Goal: Navigation & Orientation: Go to known website

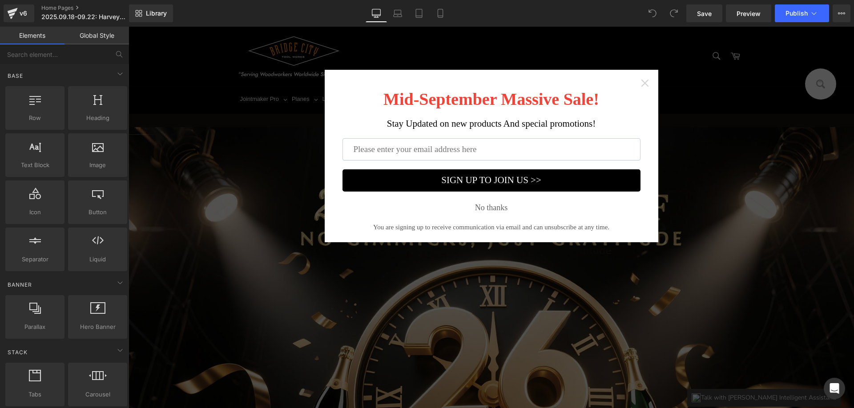
click at [640, 85] on icon "Close widget" at bounding box center [644, 83] width 9 height 9
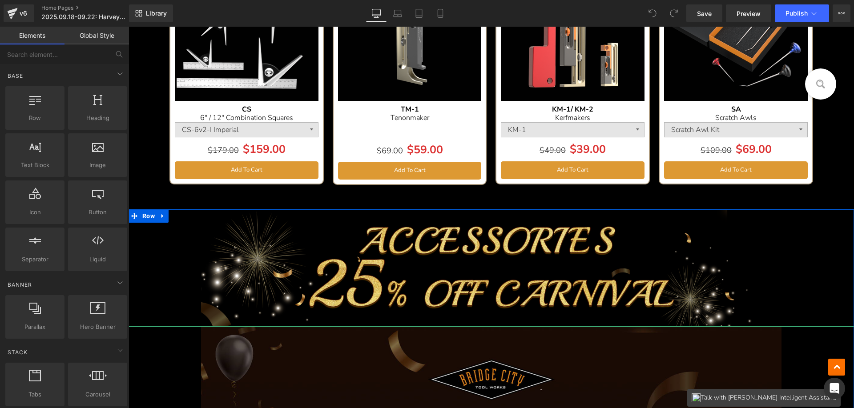
scroll to position [2313, 0]
